Goal: Task Accomplishment & Management: Manage account settings

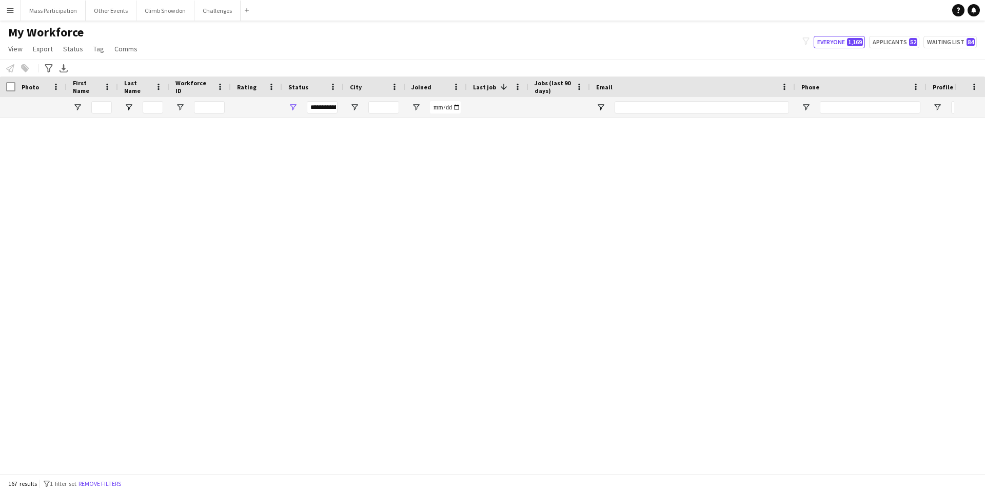
scroll to position [4444, 0]
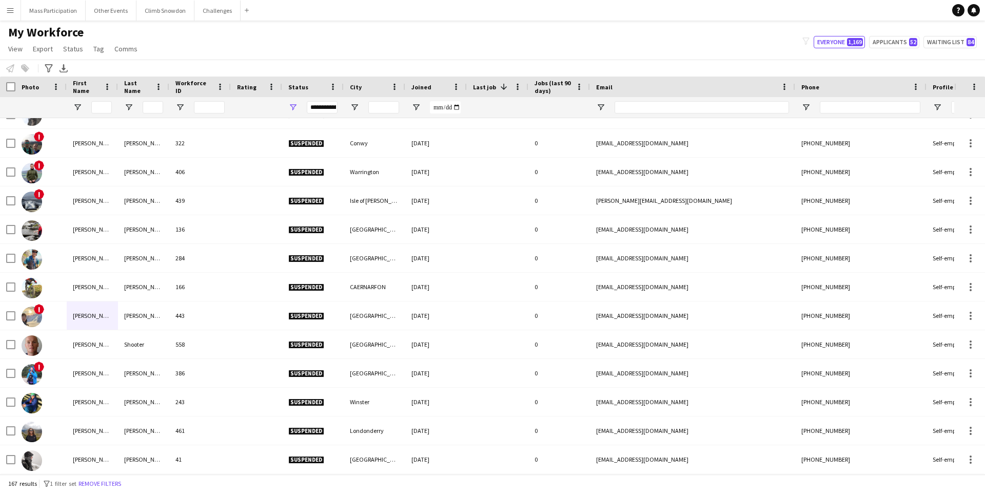
click at [10, 11] on app-icon "Menu" at bounding box center [10, 10] width 8 height 8
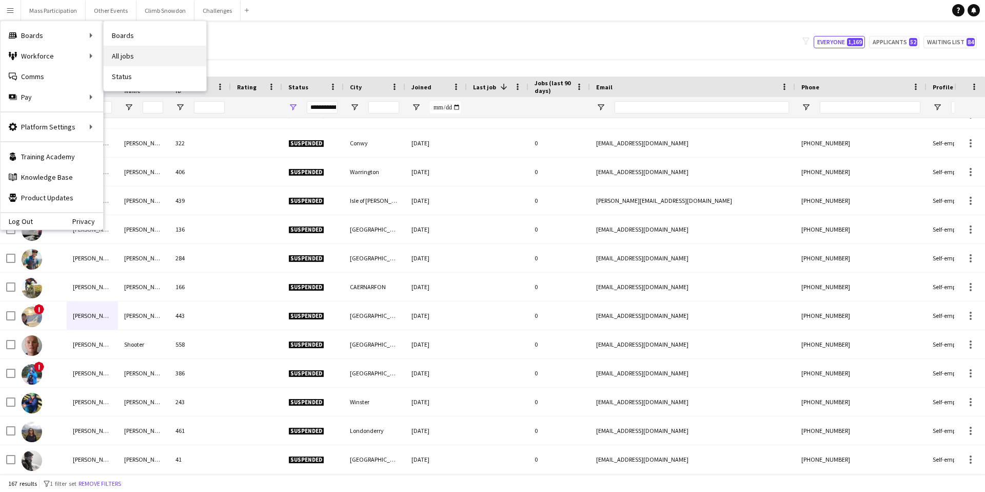
click at [116, 57] on link "All jobs" at bounding box center [155, 56] width 103 height 21
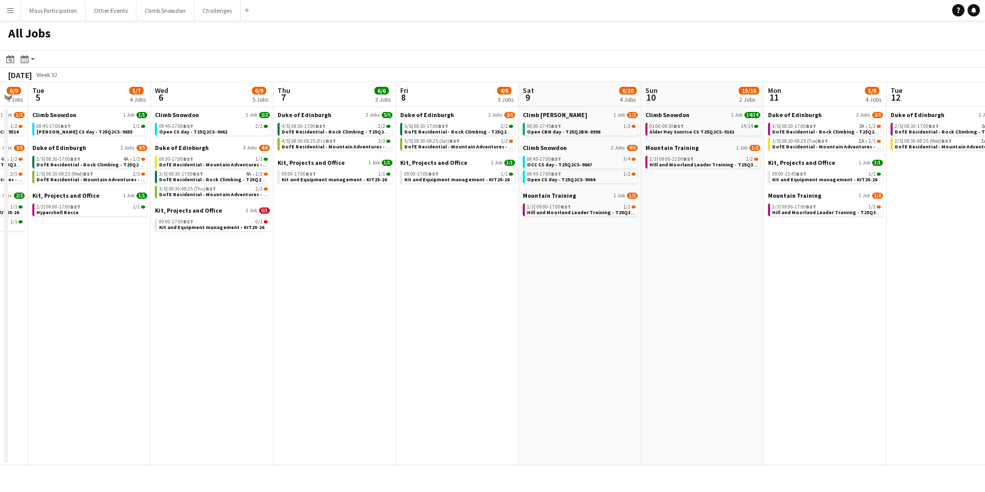
scroll to position [0, 216]
click at [189, 127] on span "BST" at bounding box center [189, 126] width 10 height 7
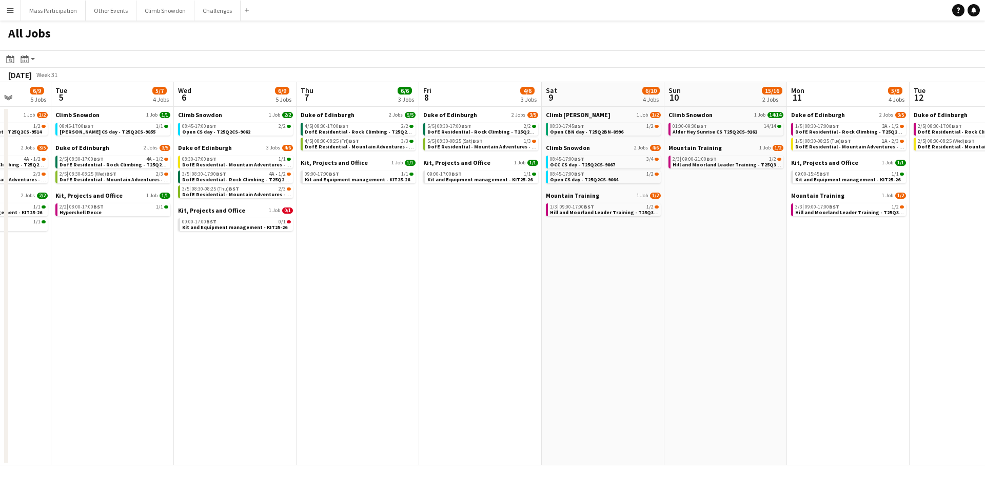
scroll to position [0, 332]
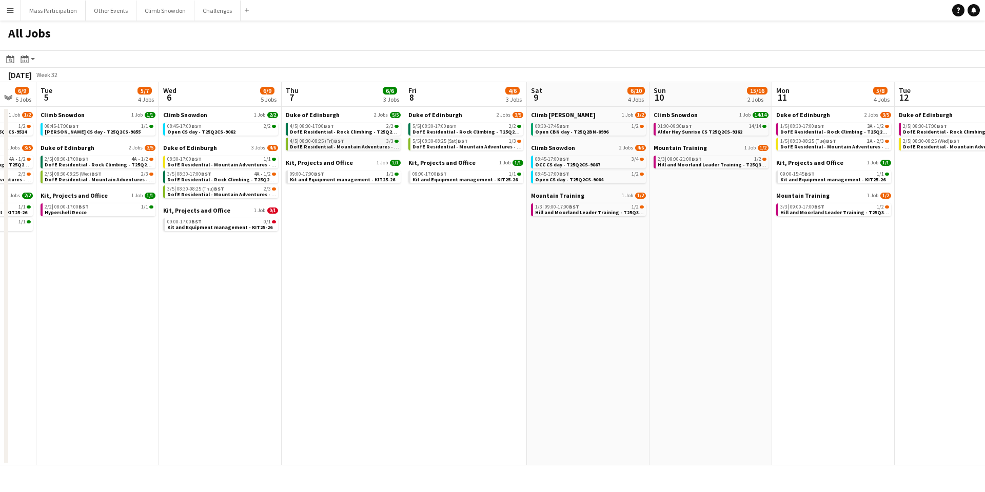
click at [341, 141] on span "BST" at bounding box center [339, 141] width 10 height 7
click at [5, 13] on button "Menu" at bounding box center [10, 10] width 21 height 21
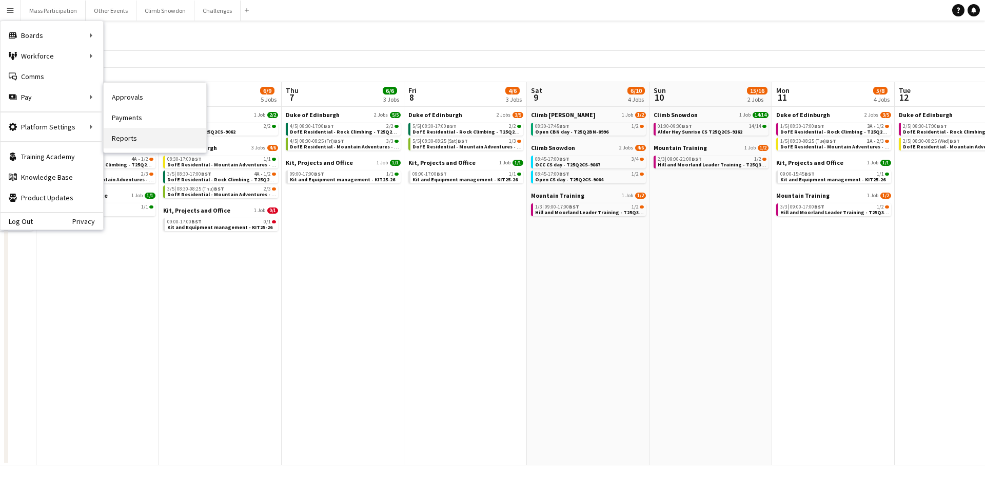
click at [149, 135] on link "Reports" at bounding box center [155, 138] width 103 height 21
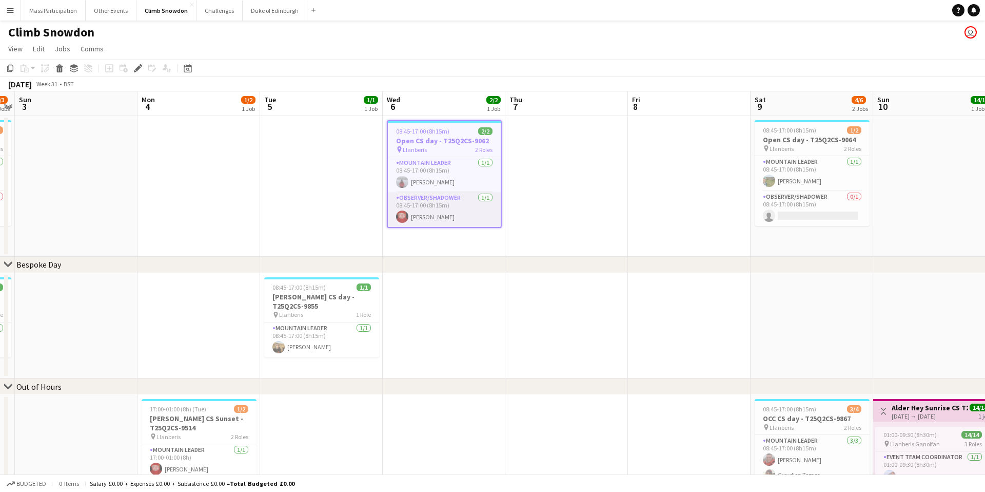
click at [454, 209] on app-card-role "Observer/Shadower 1/1 08:45-17:00 (8h15m) Jason Rawles" at bounding box center [444, 209] width 113 height 35
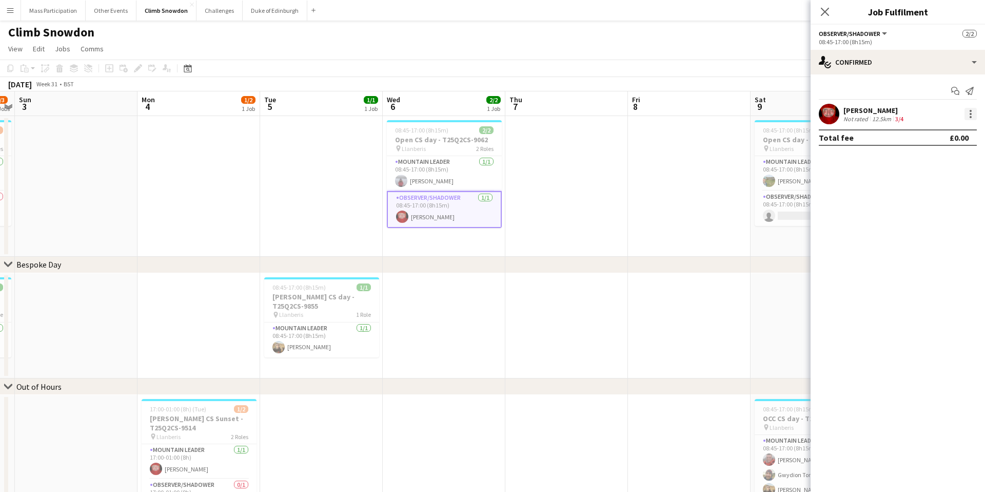
click at [968, 115] on div at bounding box center [971, 114] width 12 height 12
click at [933, 129] on span "Edit fee" at bounding box center [919, 132] width 28 height 9
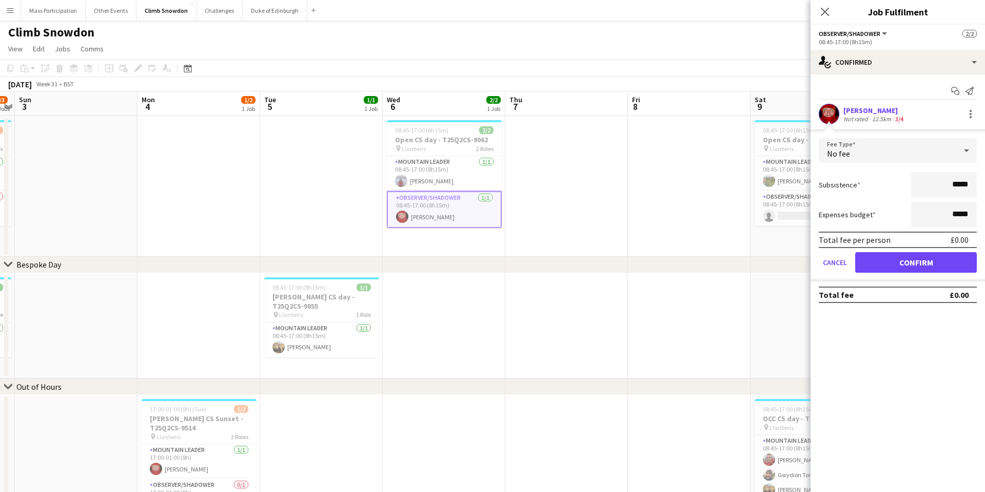
click at [963, 153] on icon at bounding box center [967, 150] width 12 height 21
click at [917, 203] on span "Fixed" at bounding box center [898, 206] width 142 height 10
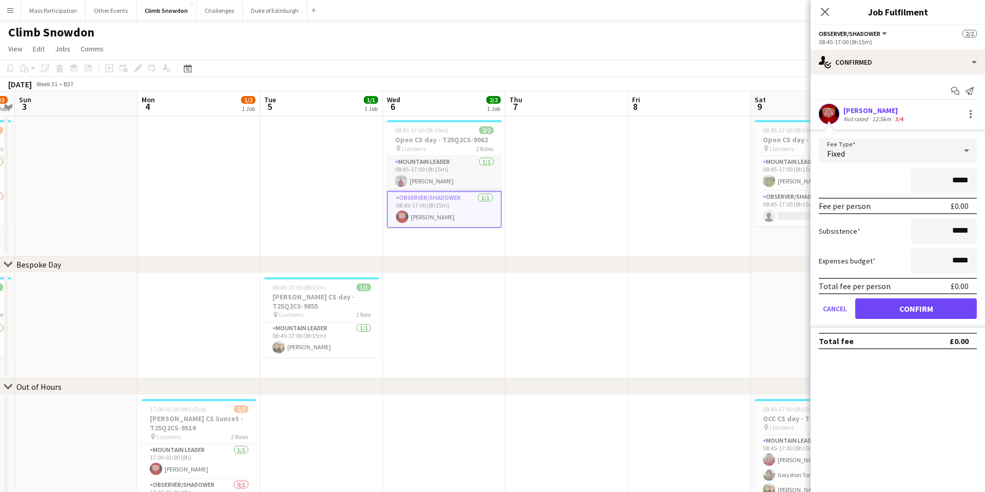
click at [435, 171] on app-card-role "Mountain Leader 1/1 08:45-17:00 (8h15m) Amy Fox" at bounding box center [444, 173] width 115 height 35
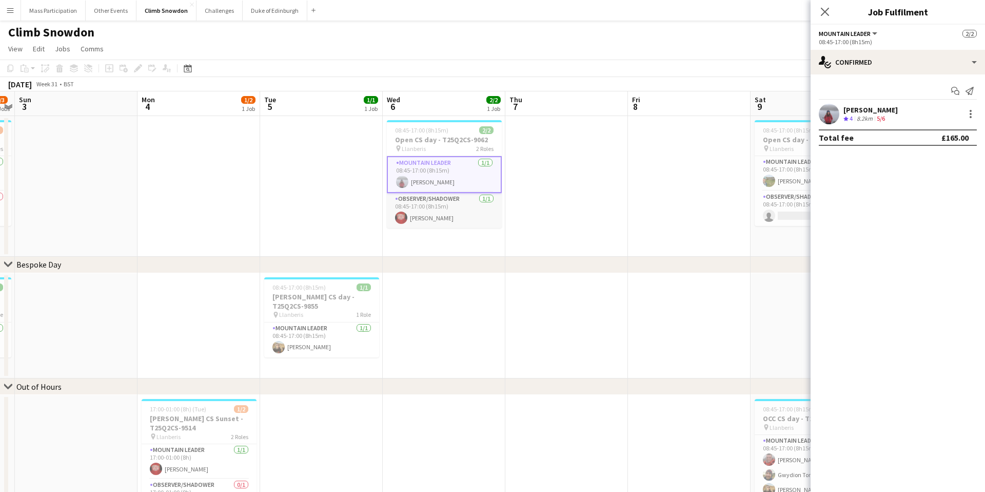
click at [455, 215] on app-card-role "Observer/Shadower 1/1 08:45-17:00 (8h15m) Jason Rawles" at bounding box center [444, 210] width 115 height 35
click at [969, 114] on div at bounding box center [971, 114] width 12 height 12
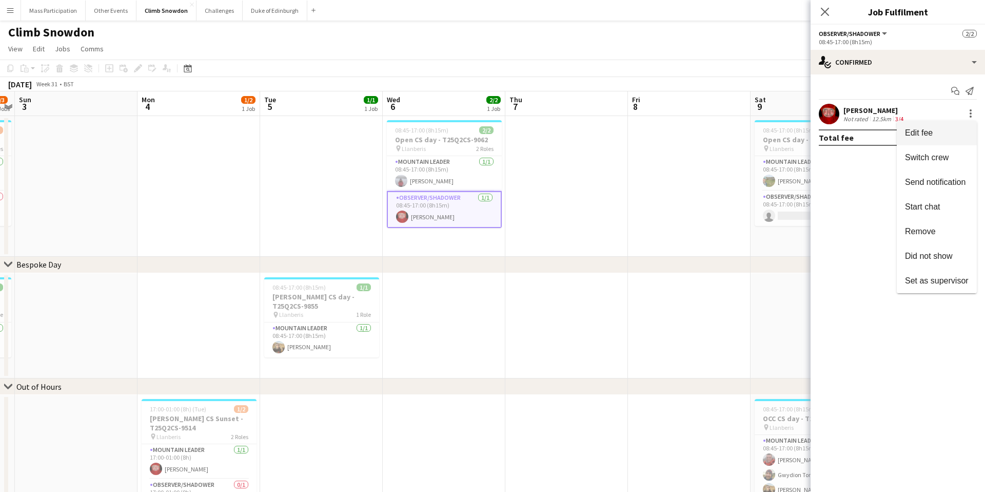
click at [926, 137] on span "Edit fee" at bounding box center [919, 132] width 28 height 9
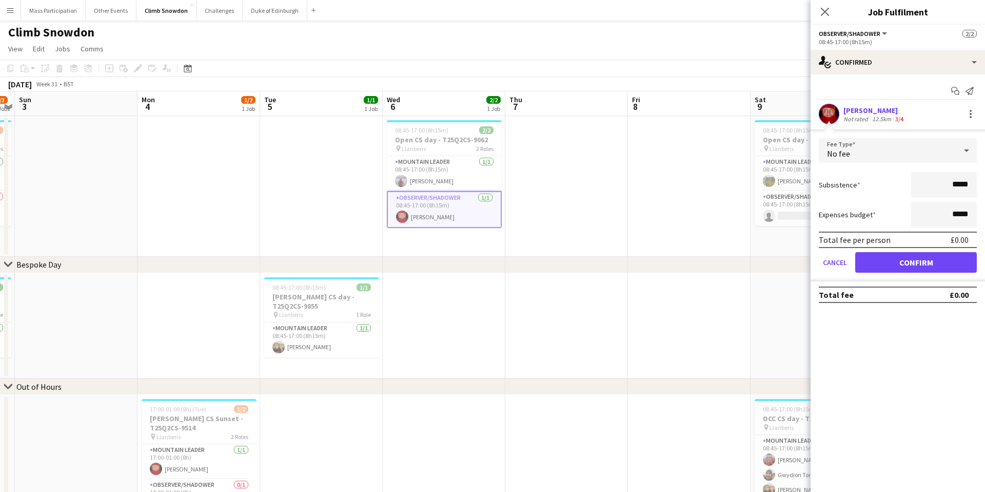
click at [963, 148] on icon at bounding box center [967, 150] width 12 height 21
click at [907, 204] on span "Fixed" at bounding box center [898, 206] width 142 height 10
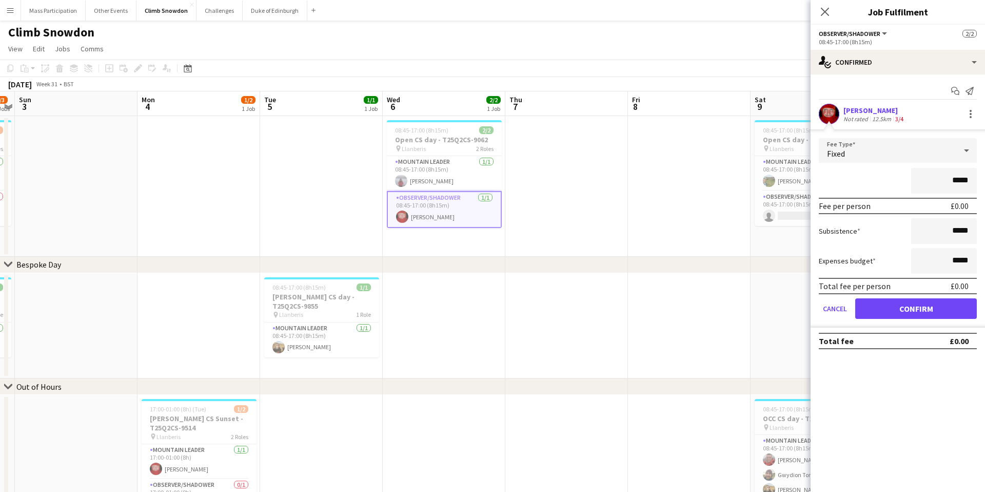
click at [949, 178] on input "*****" at bounding box center [944, 181] width 66 height 26
type input "*******"
click at [894, 306] on button "Confirm" at bounding box center [916, 308] width 122 height 21
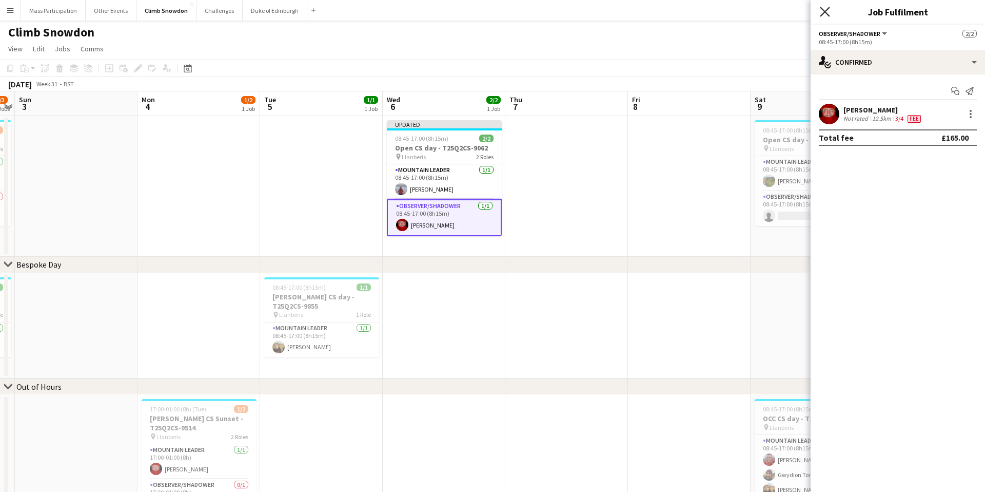
click at [824, 9] on icon "Close pop-in" at bounding box center [825, 12] width 10 height 10
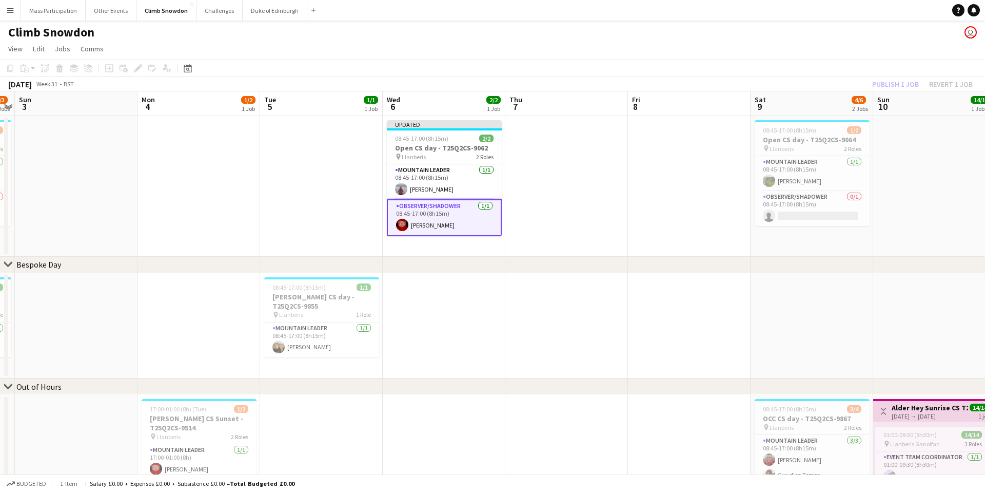
click at [885, 82] on div "Publish 1 job Revert 1 job" at bounding box center [922, 83] width 125 height 13
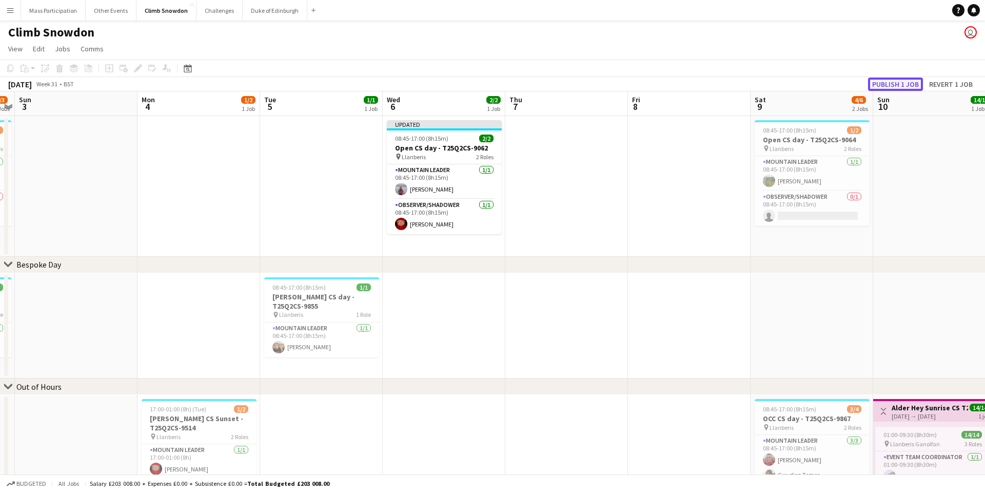
click at [896, 84] on button "Publish 1 job" at bounding box center [895, 83] width 55 height 13
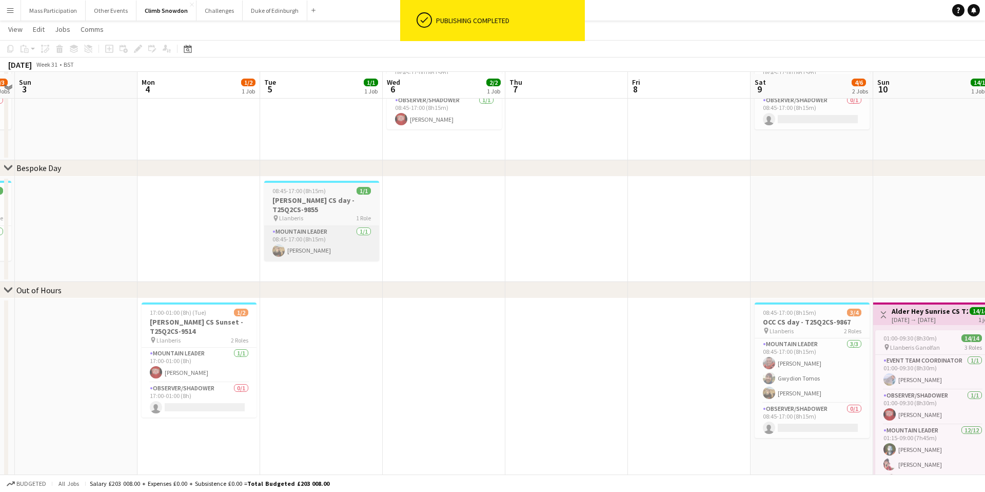
scroll to position [104, 0]
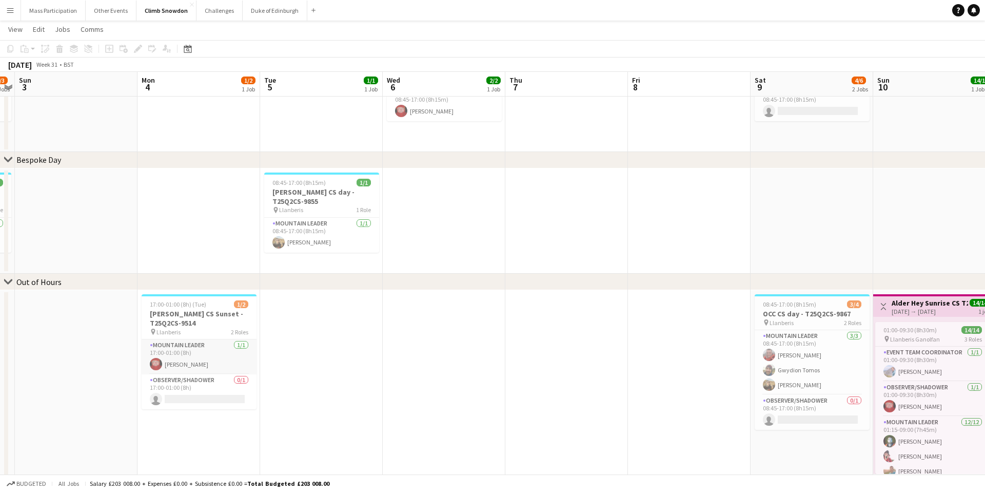
click at [202, 354] on app-card-role "Mountain Leader 1/1 17:00-01:00 (8h) Jason Rawles" at bounding box center [199, 356] width 115 height 35
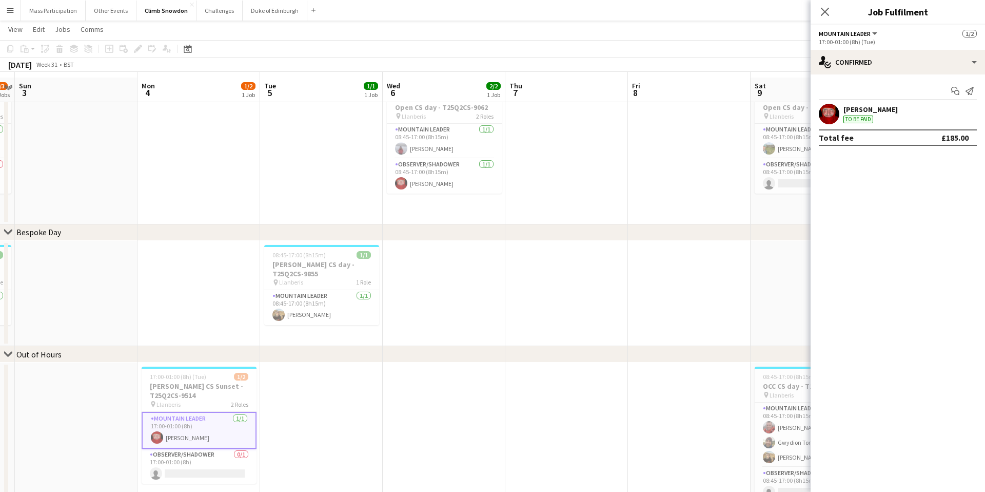
scroll to position [4, 0]
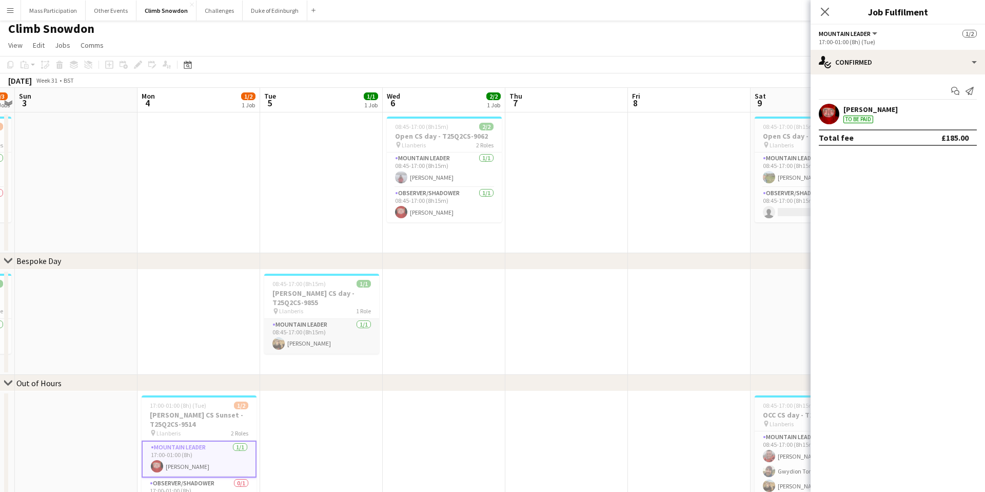
click at [337, 330] on app-card-role "Mountain Leader 1/1 08:45-17:00 (8h15m) Leon Perkins" at bounding box center [321, 336] width 115 height 35
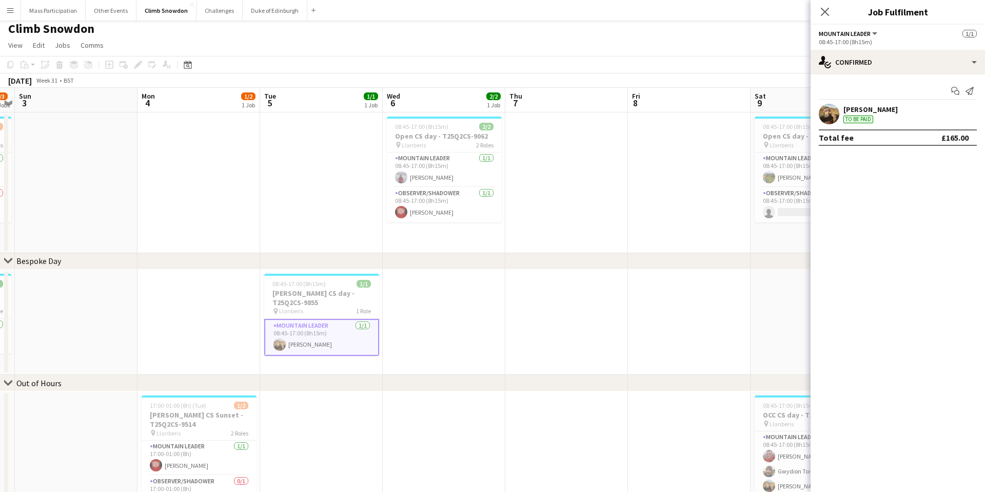
scroll to position [0, 0]
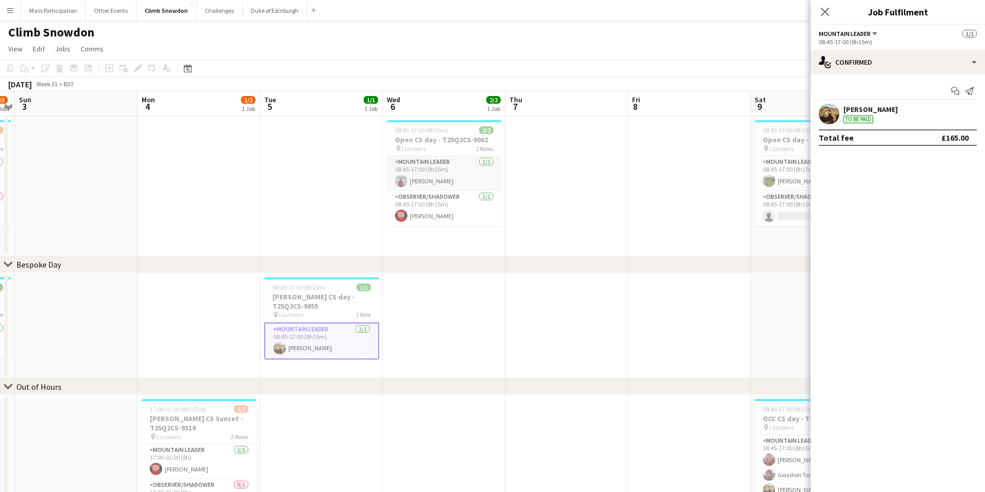
click at [461, 171] on app-card-role "Mountain Leader 1/1 08:45-17:00 (8h15m) Amy Fox" at bounding box center [444, 173] width 115 height 35
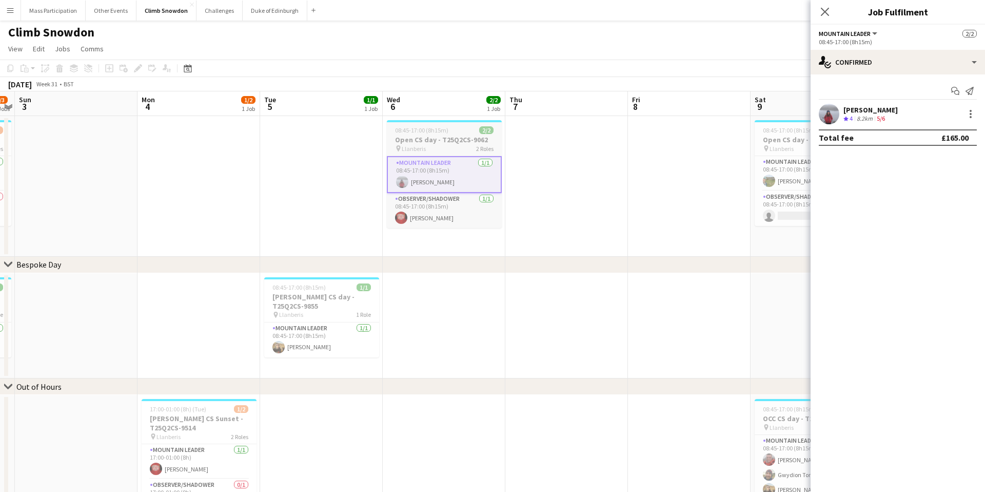
click at [456, 124] on app-job-card "08:45-17:00 (8h15m) 2/2 Open CS day - T25Q2CS-9062 pin Llanberis 2 Roles Mounta…" at bounding box center [444, 174] width 115 height 108
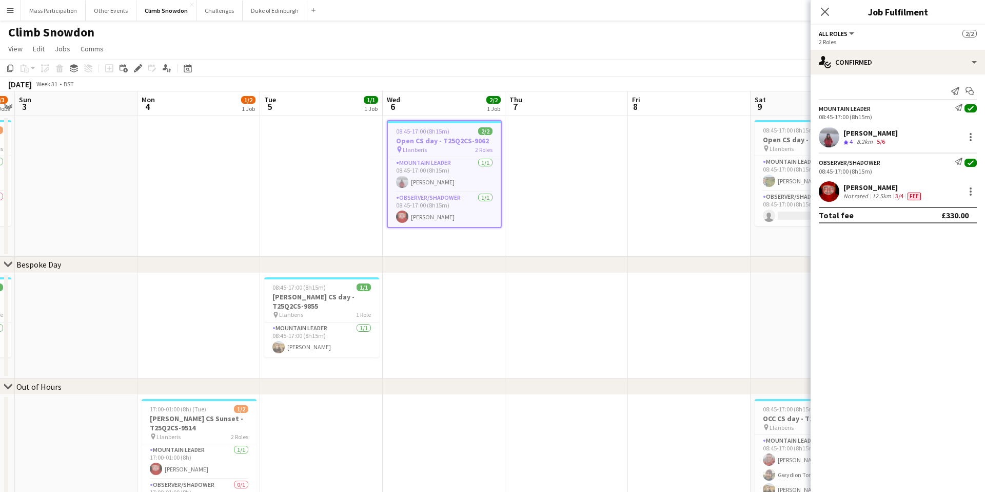
click at [674, 192] on app-date-cell at bounding box center [689, 186] width 123 height 141
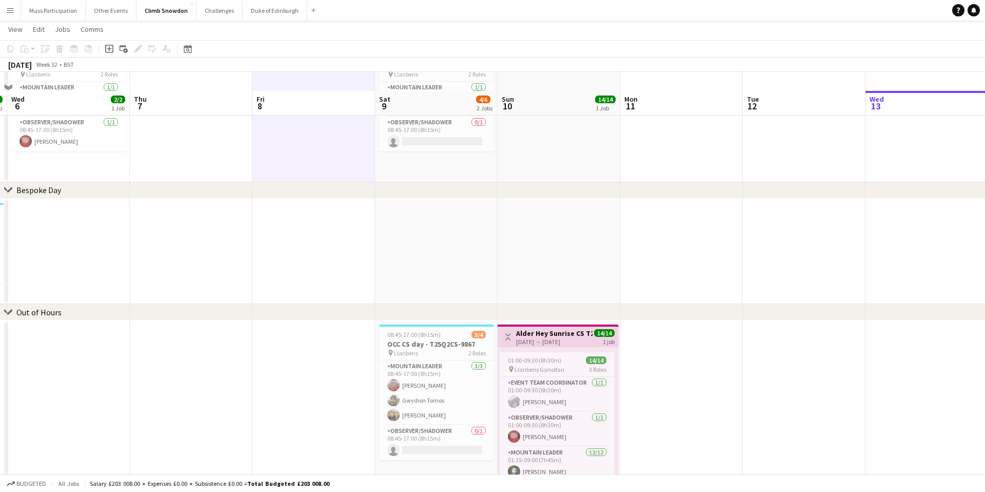
scroll to position [107, 0]
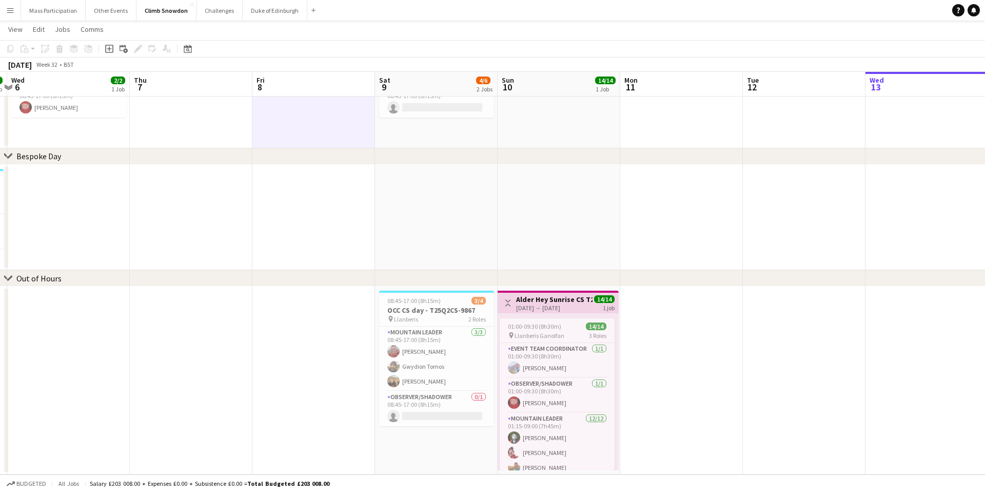
click at [574, 297] on h3 "Alder Hey Sunrise CS T25Q2CS-9162" at bounding box center [554, 299] width 76 height 9
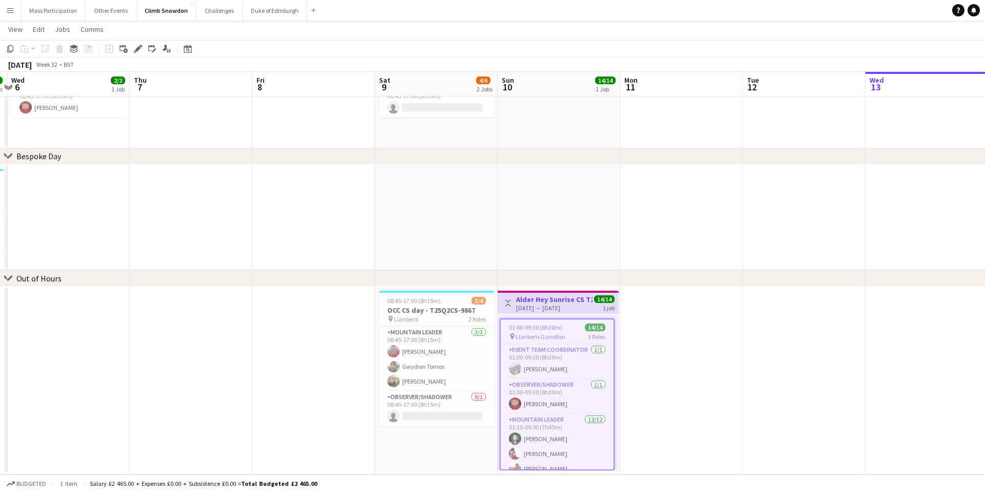
click at [574, 297] on h3 "Alder Hey Sunrise CS T25Q2CS-9162" at bounding box center [554, 299] width 76 height 9
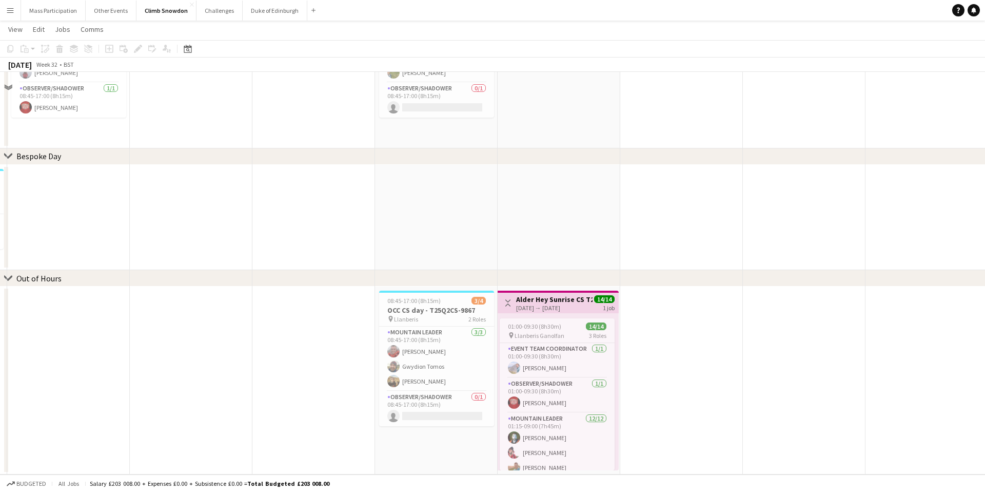
scroll to position [0, 0]
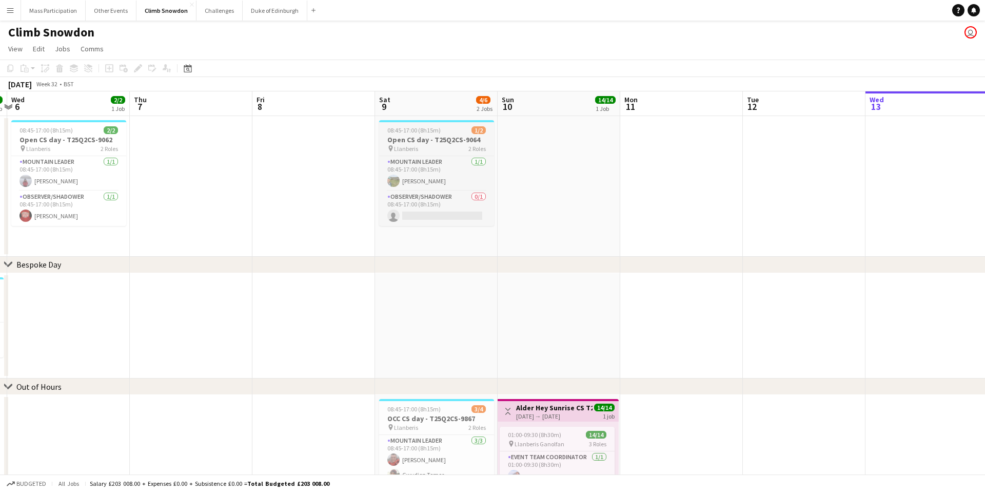
click at [441, 128] on div "08:45-17:00 (8h15m) 1/2" at bounding box center [436, 130] width 115 height 8
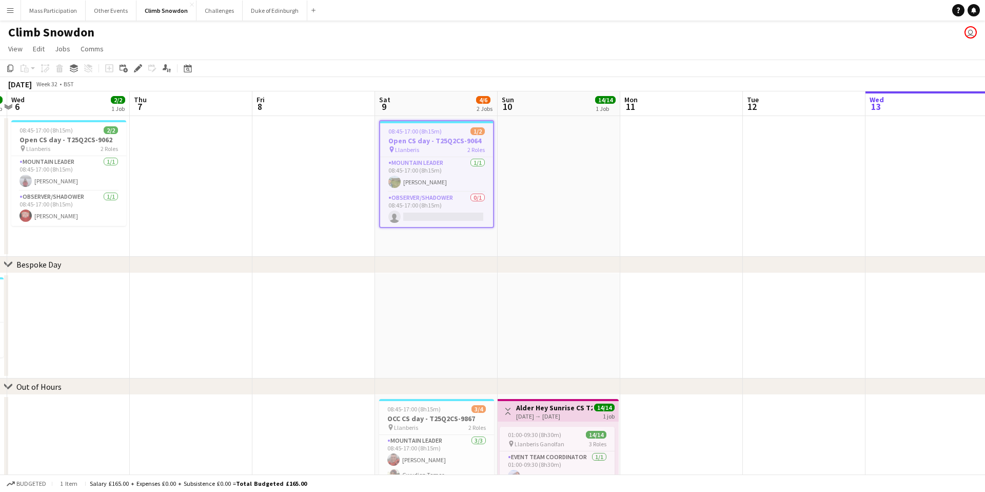
click at [438, 130] on span "08:45-17:00 (8h15m)" at bounding box center [414, 131] width 53 height 8
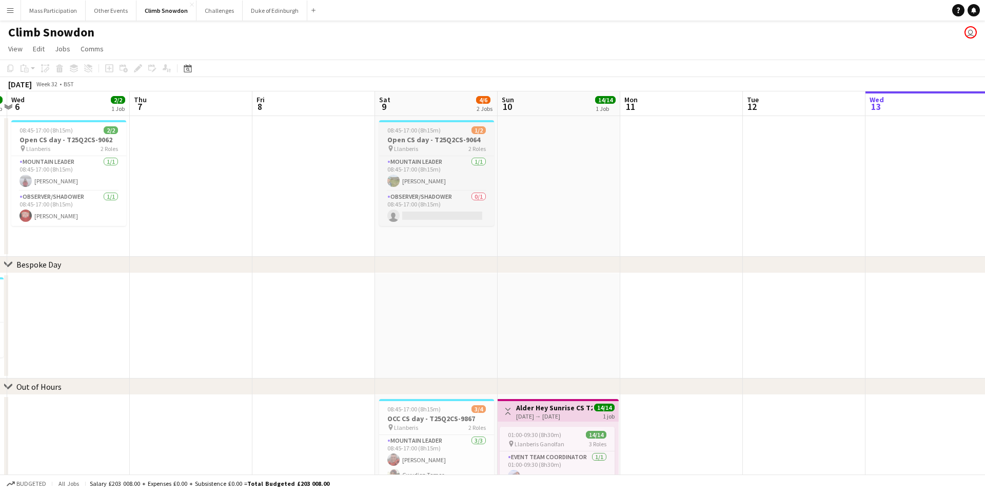
click at [432, 138] on h3 "Open CS day - T25Q2CS-9064" at bounding box center [436, 139] width 115 height 9
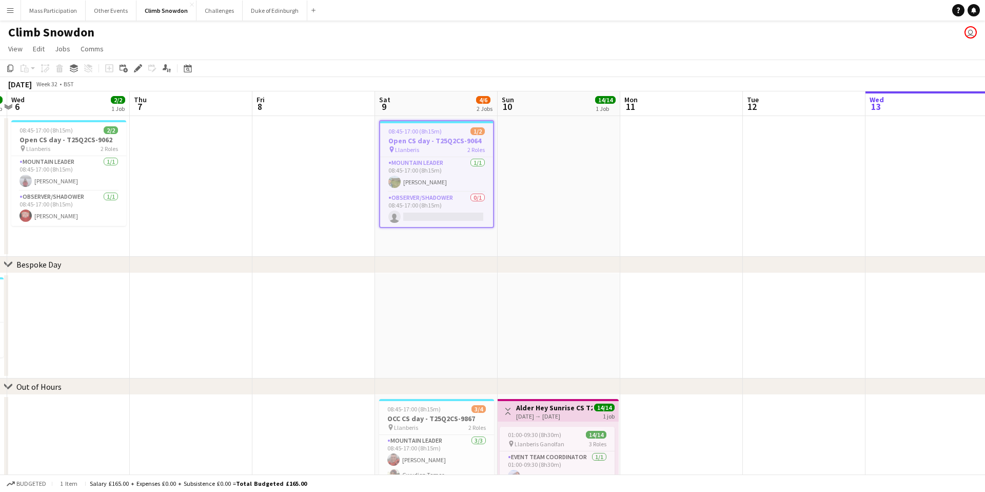
click at [432, 138] on h3 "Open CS day - T25Q2CS-9064" at bounding box center [436, 140] width 113 height 9
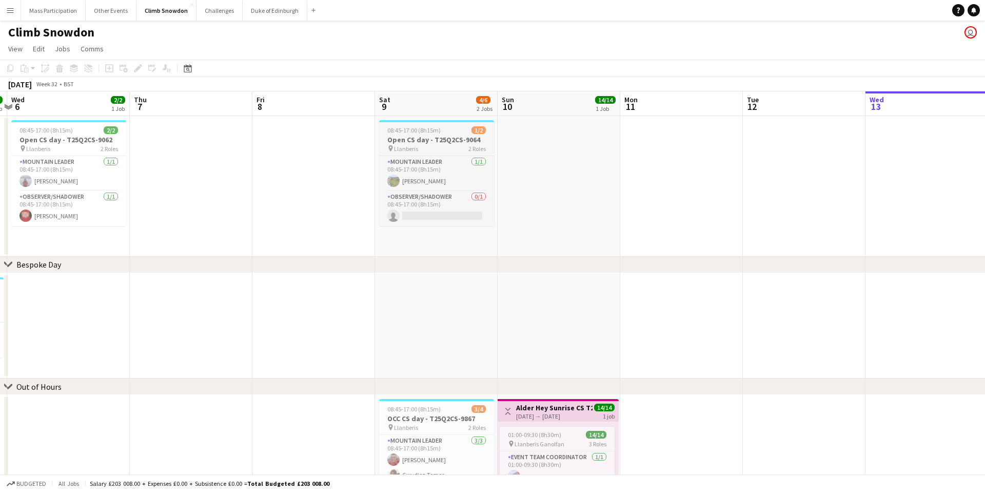
click at [432, 138] on h3 "Open CS day - T25Q2CS-9064" at bounding box center [436, 139] width 115 height 9
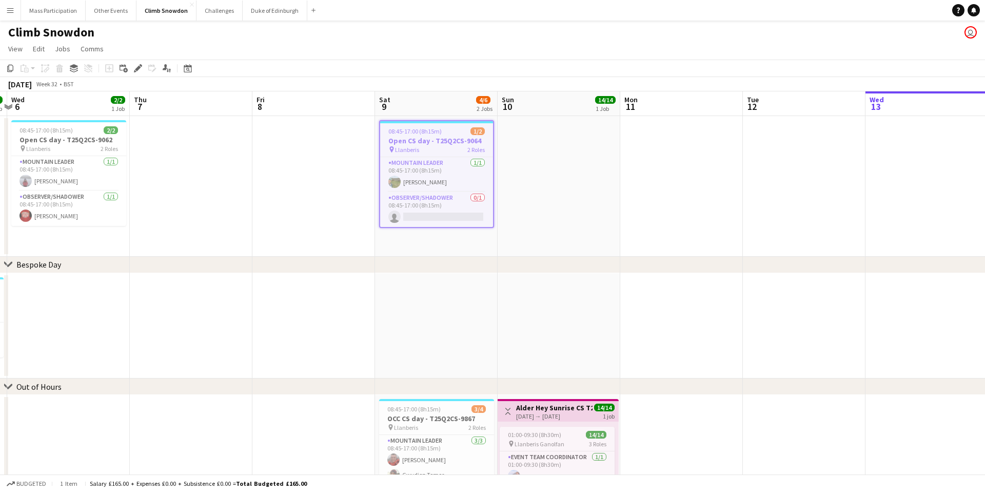
click at [432, 138] on h3 "Open CS day - T25Q2CS-9064" at bounding box center [436, 140] width 113 height 9
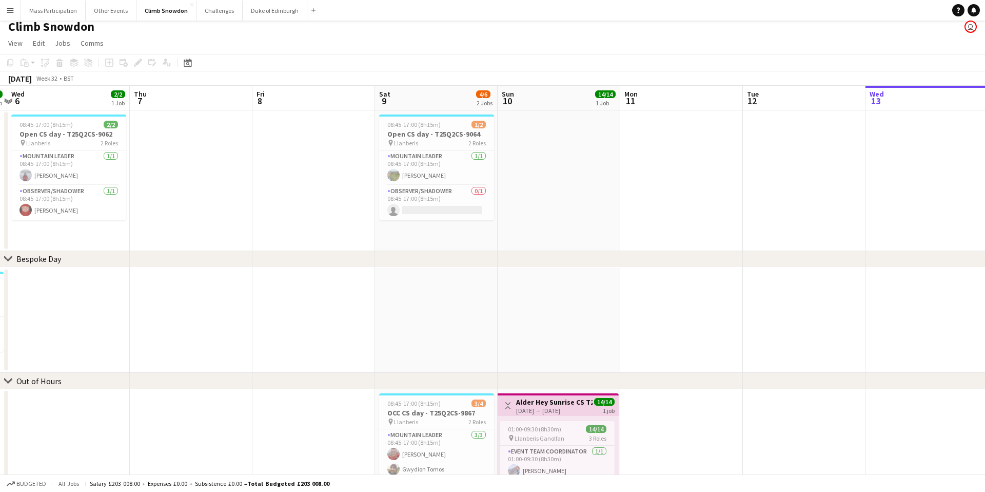
scroll to position [3, 0]
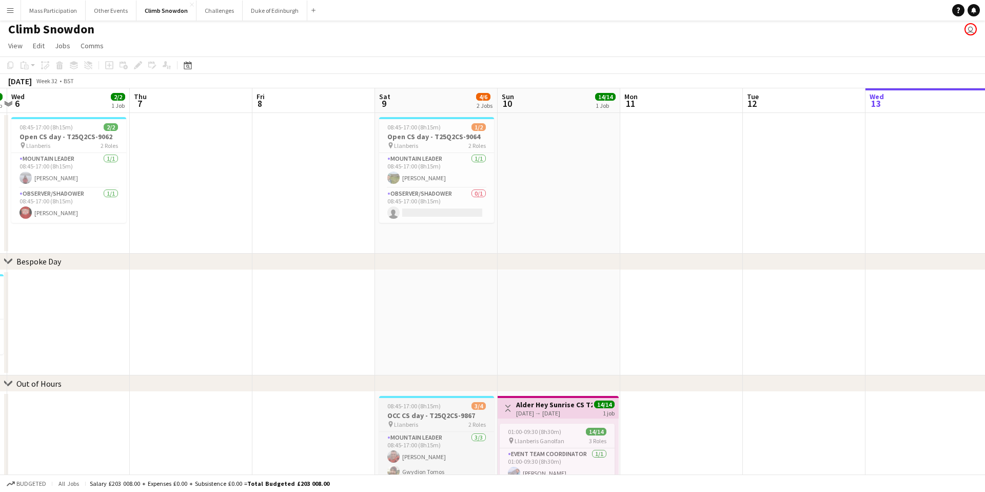
click at [449, 420] on div "pin Llanberis 2 Roles" at bounding box center [436, 424] width 115 height 8
click at [449, 421] on div "pin Llanberis 2 Roles" at bounding box center [436, 425] width 113 height 8
click at [449, 420] on div "pin Llanberis 2 Roles" at bounding box center [436, 424] width 115 height 8
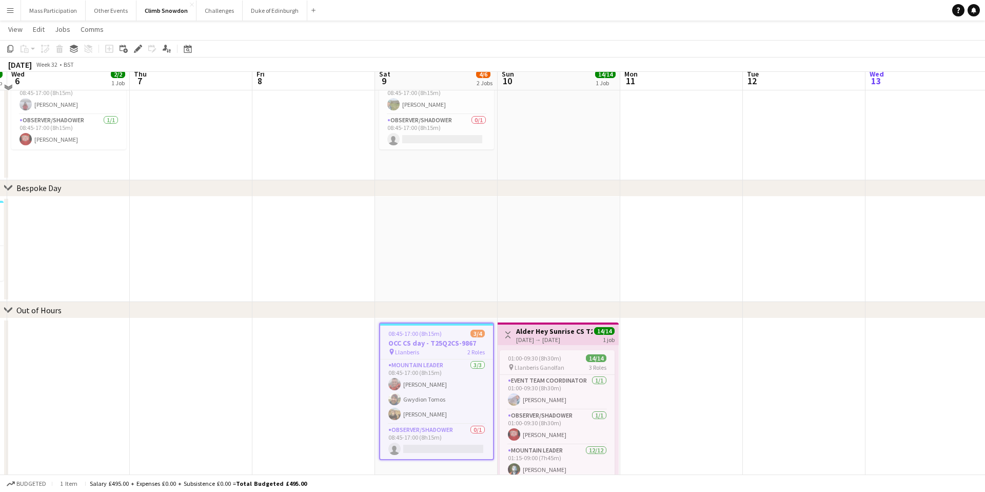
scroll to position [0, 0]
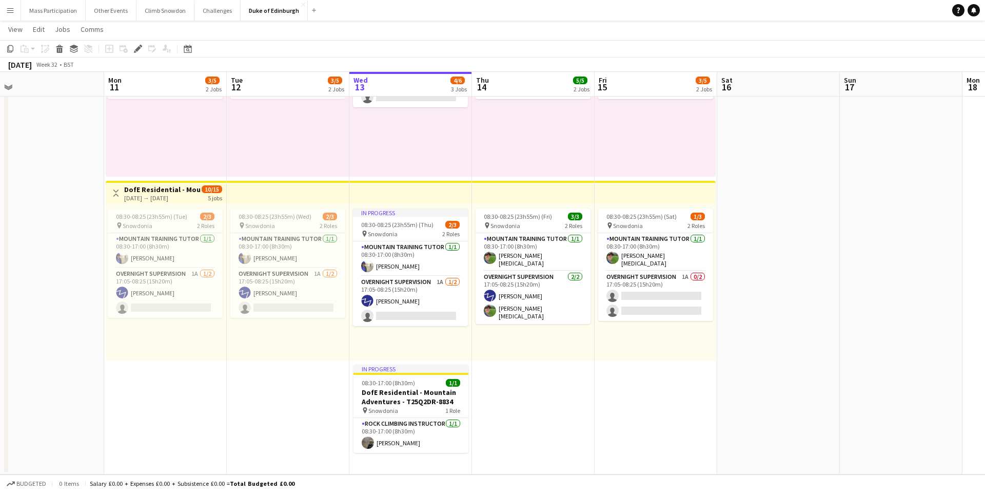
scroll to position [0, 390]
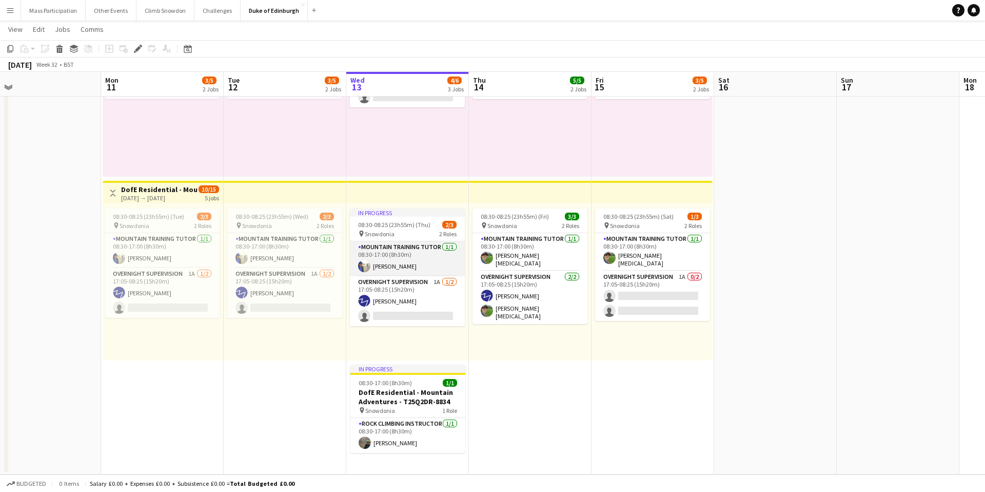
click at [413, 259] on app-card-role "Mountain Training Tutor [DATE] 08:30-17:00 (8h30m) [PERSON_NAME]" at bounding box center [407, 258] width 115 height 35
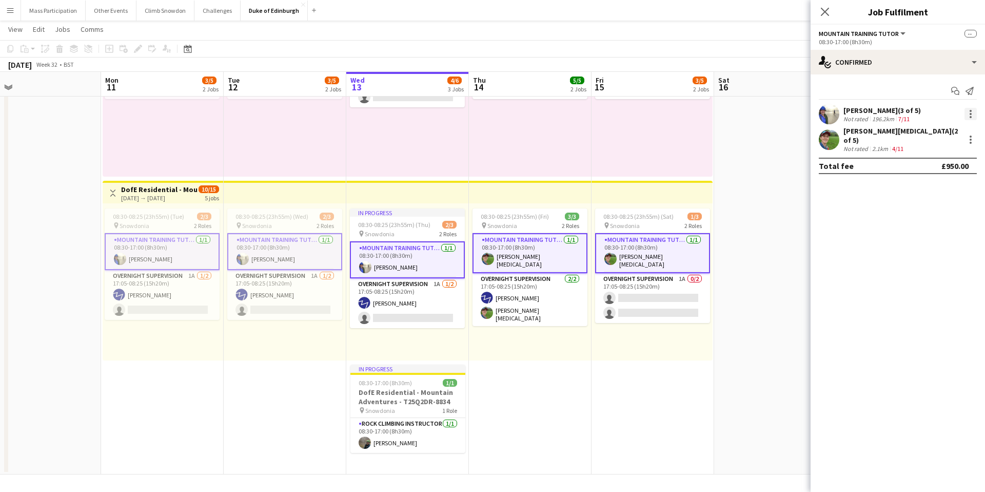
click at [971, 112] on div at bounding box center [971, 114] width 12 height 12
click at [766, 130] on div at bounding box center [492, 246] width 985 height 492
click at [823, 13] on icon at bounding box center [825, 12] width 10 height 10
